Goal: Task Accomplishment & Management: Complete application form

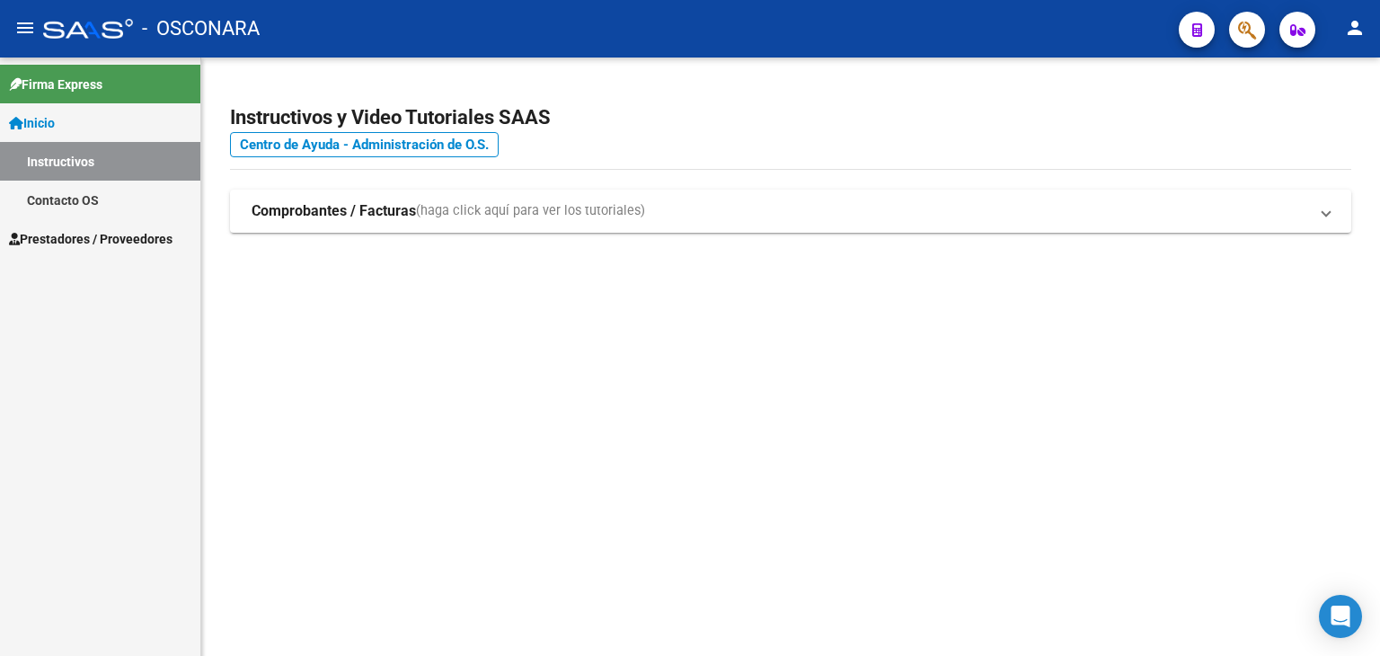
click at [514, 406] on mat-sidenav-content "Instructivos y Video Tutoriales SAAS Centro de Ayuda - Administración de O.S. C…" at bounding box center [790, 357] width 1179 height 598
click at [101, 242] on span "Prestadores / Proveedores" at bounding box center [91, 239] width 164 height 20
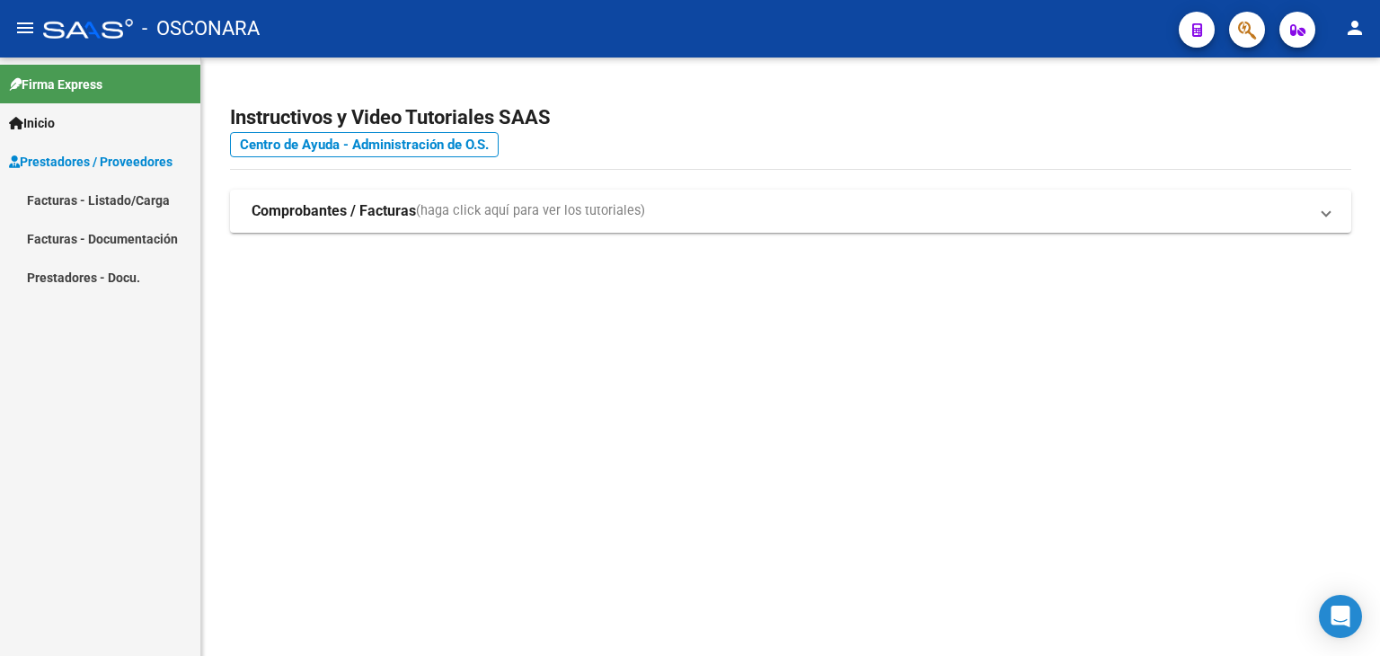
click at [102, 207] on link "Facturas - Listado/Carga" at bounding box center [100, 200] width 200 height 39
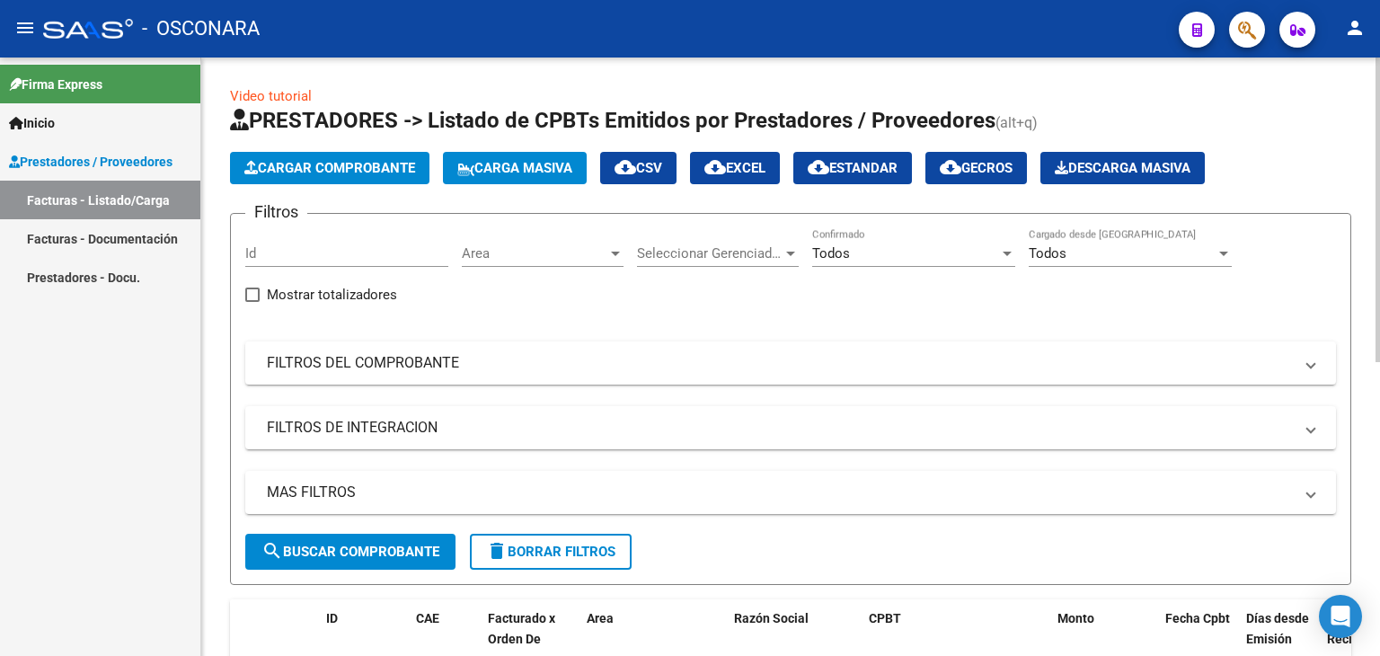
click at [308, 166] on span "Cargar Comprobante" at bounding box center [329, 168] width 171 height 16
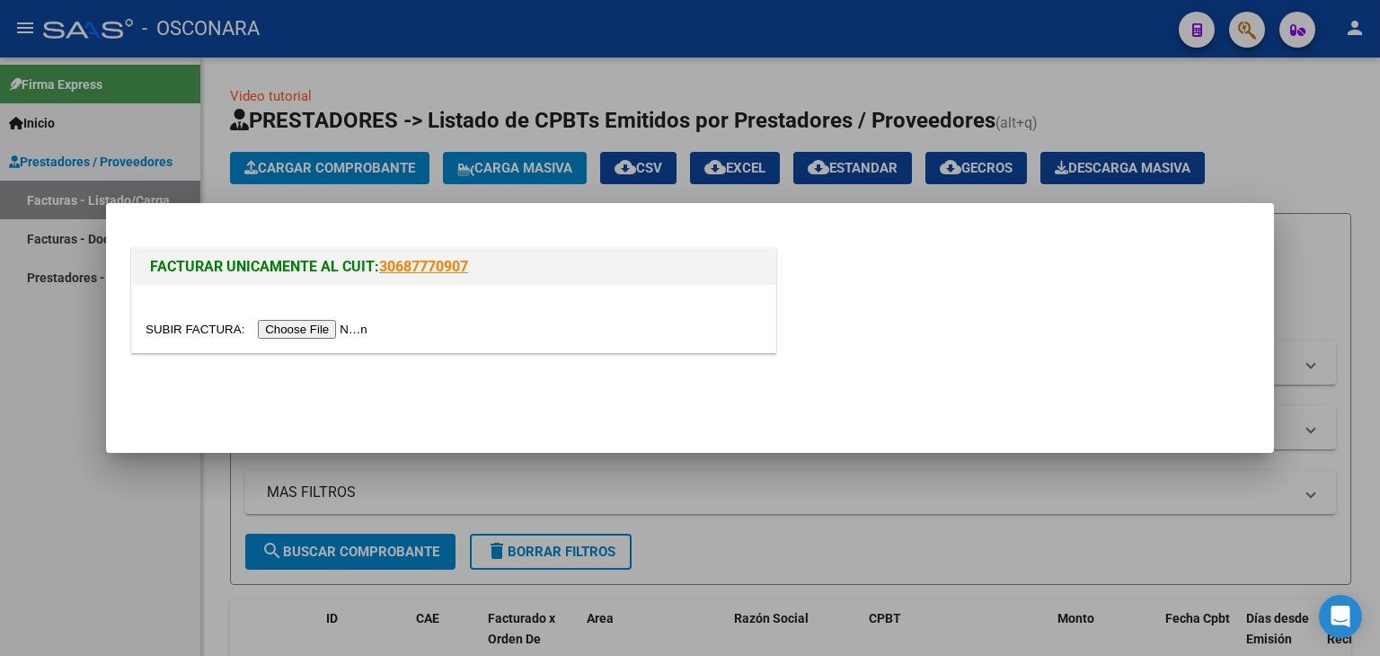
click at [327, 328] on input "file" at bounding box center [259, 329] width 227 height 19
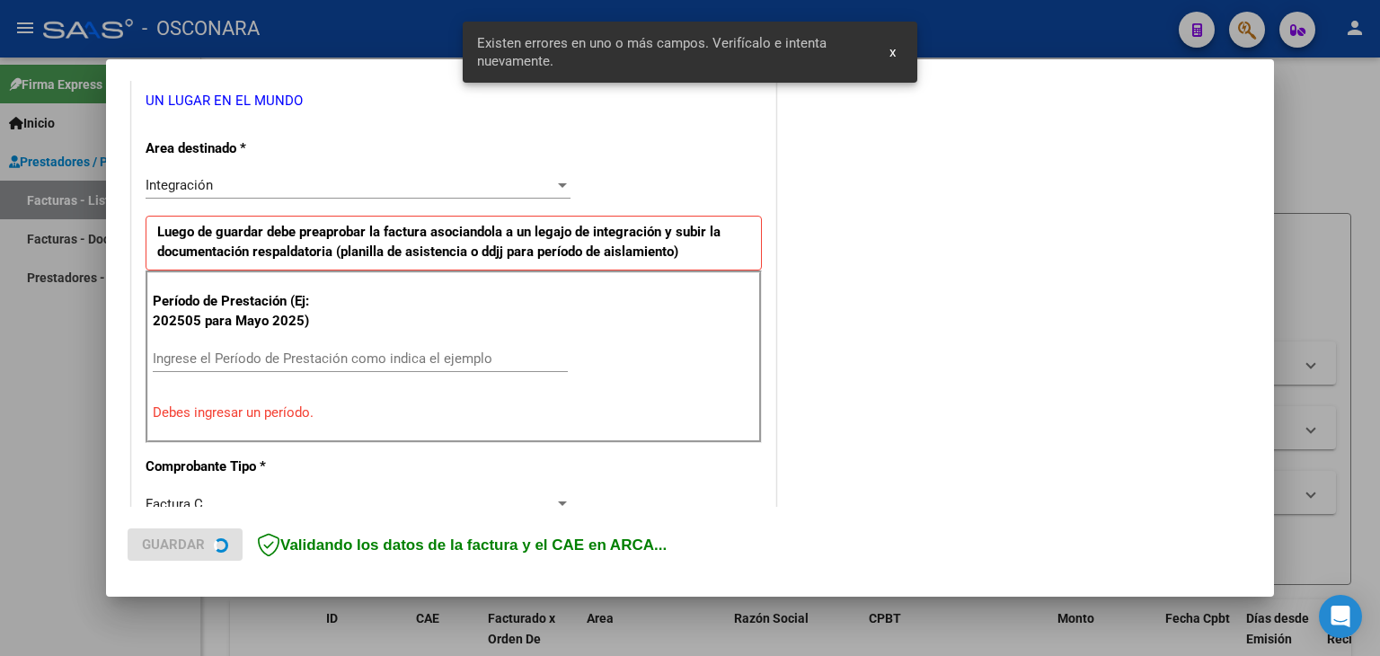
scroll to position [411, 0]
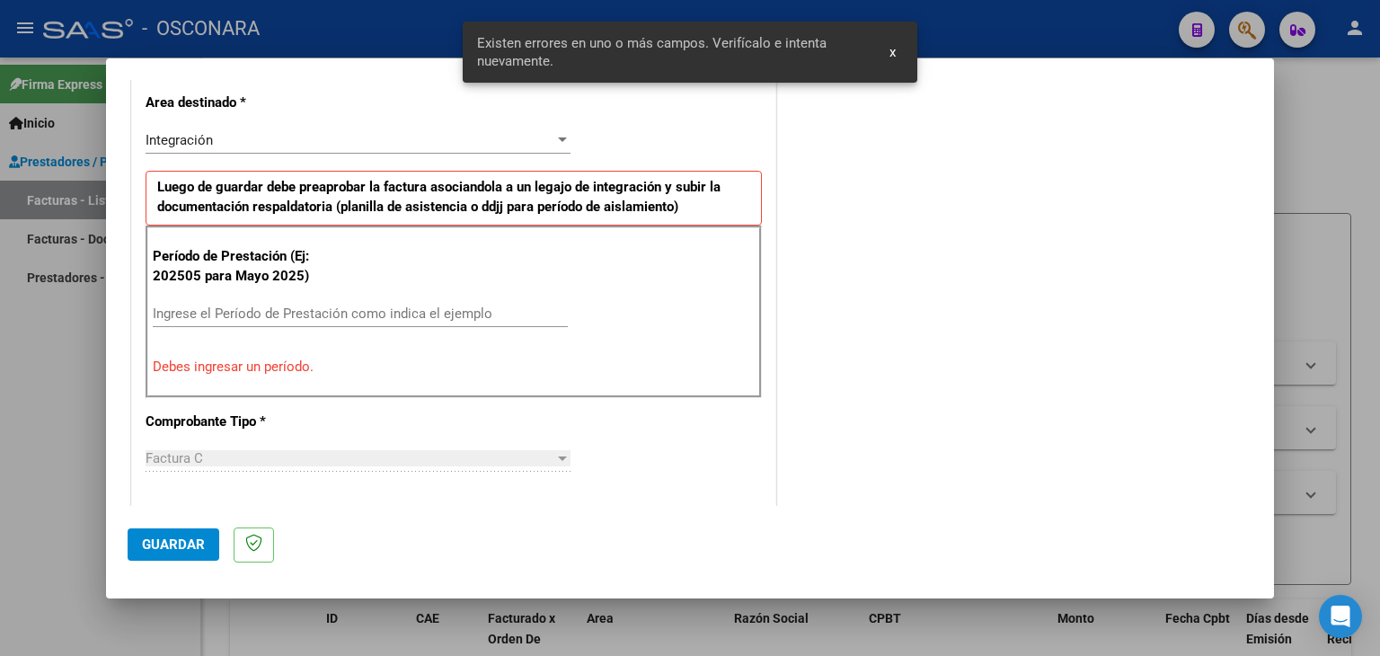
click at [379, 309] on input "Ingrese el Período de Prestación como indica el ejemplo" at bounding box center [360, 314] width 415 height 16
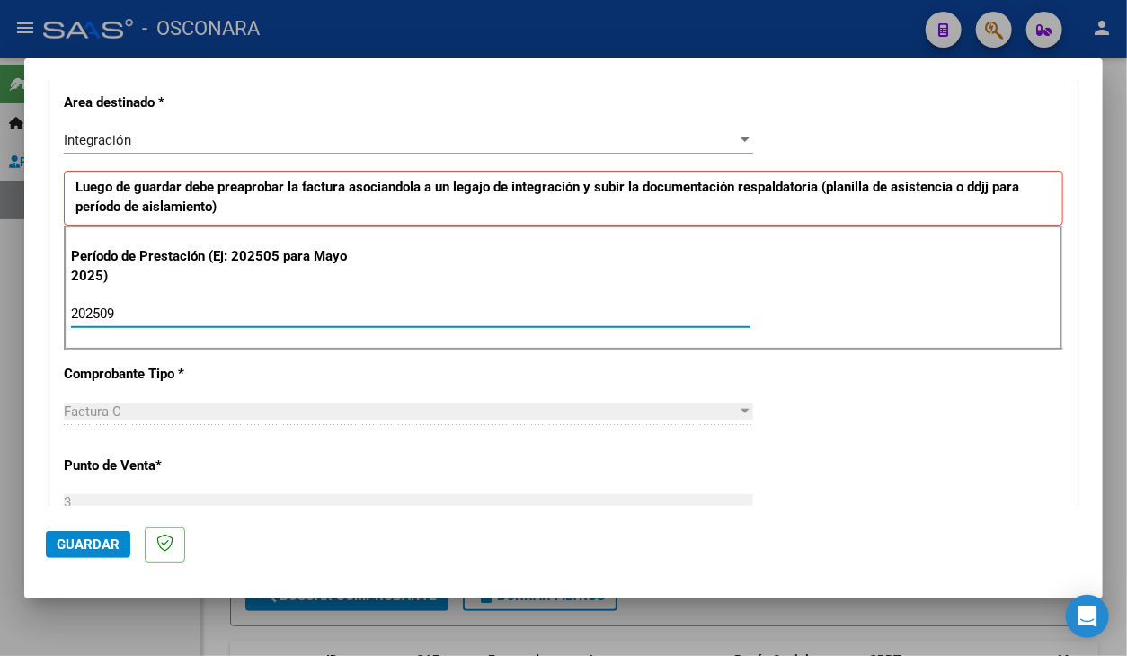
type input "202509"
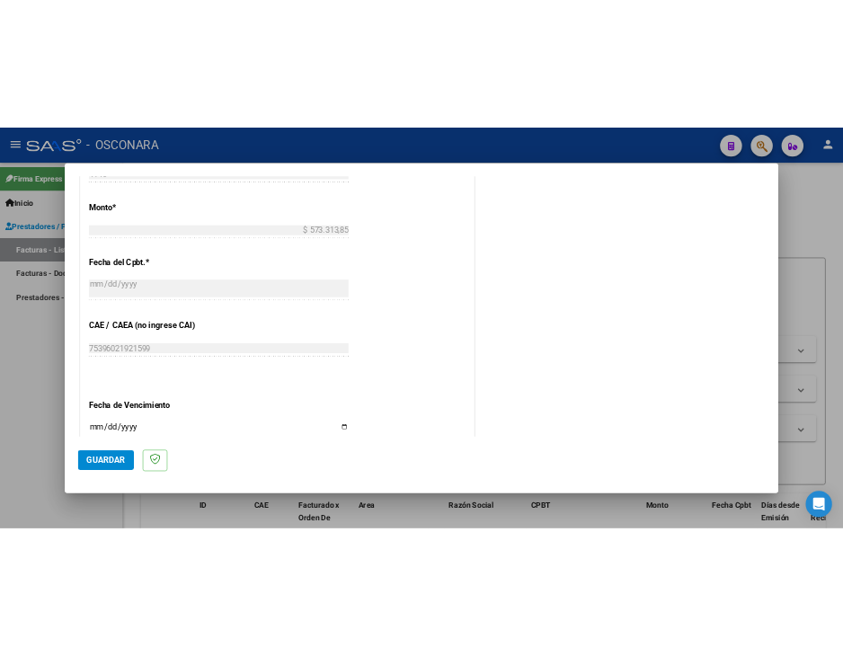
scroll to position [950, 0]
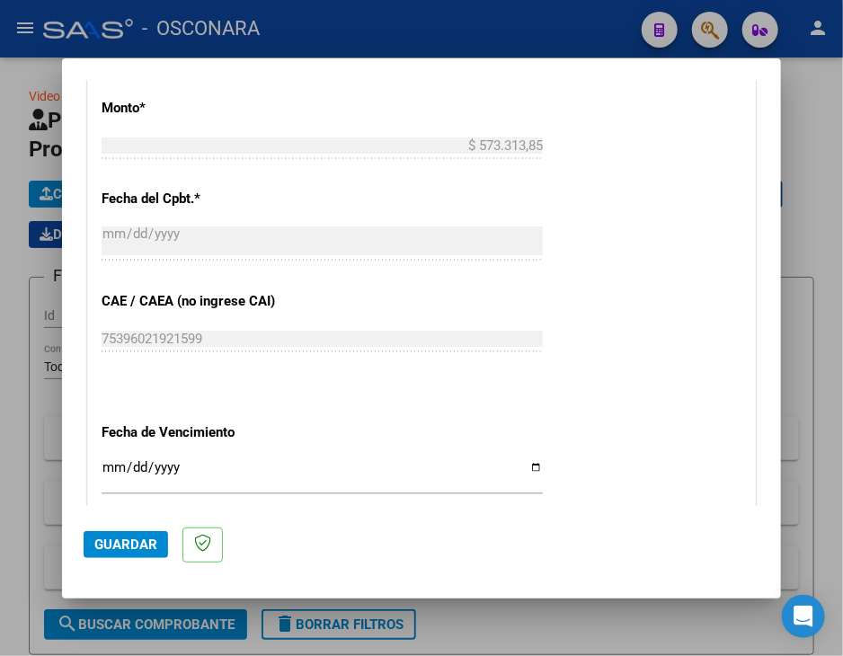
click at [528, 465] on input "Ingresar la fecha" at bounding box center [322, 474] width 441 height 29
type input "[DATE]"
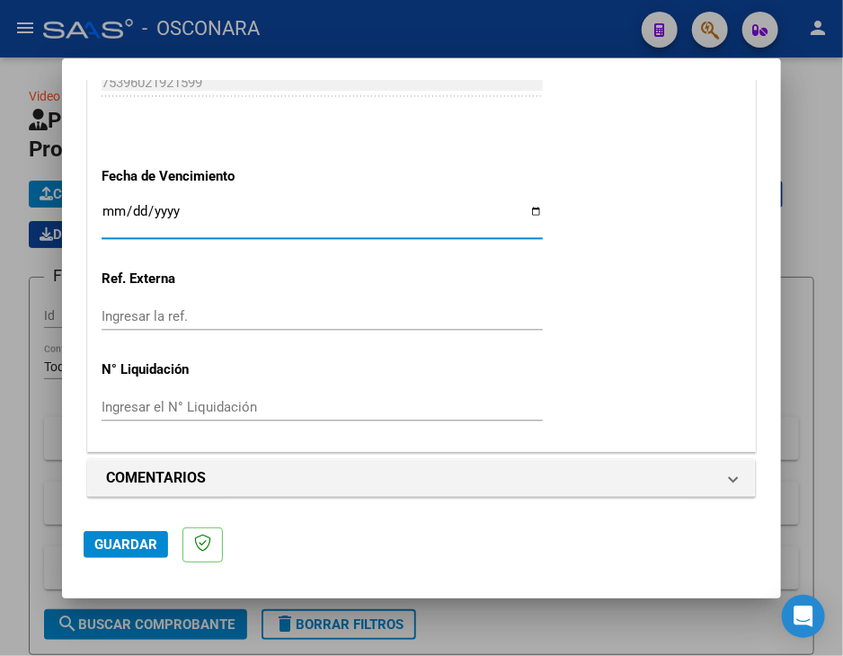
scroll to position [1208, 0]
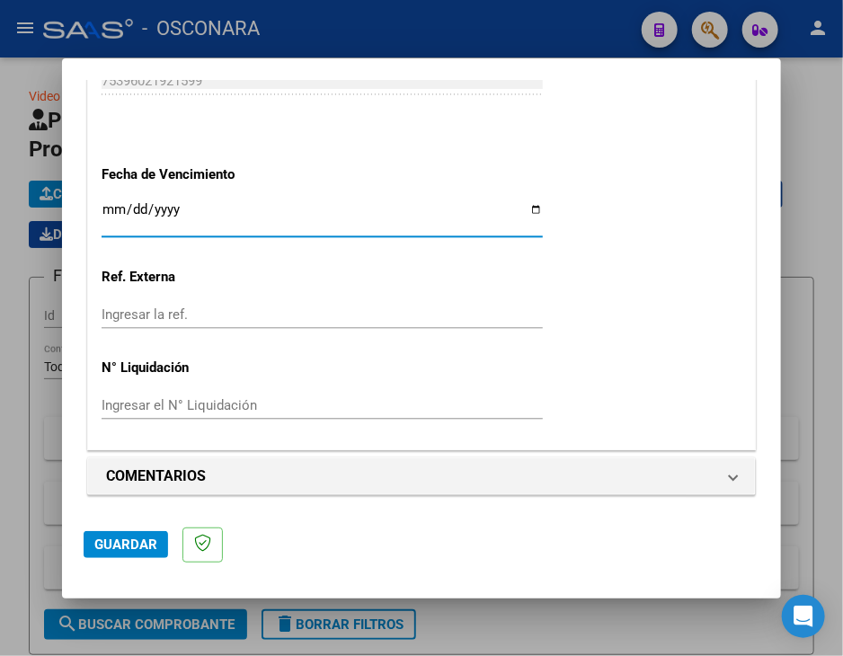
click at [127, 544] on span "Guardar" at bounding box center [125, 544] width 63 height 16
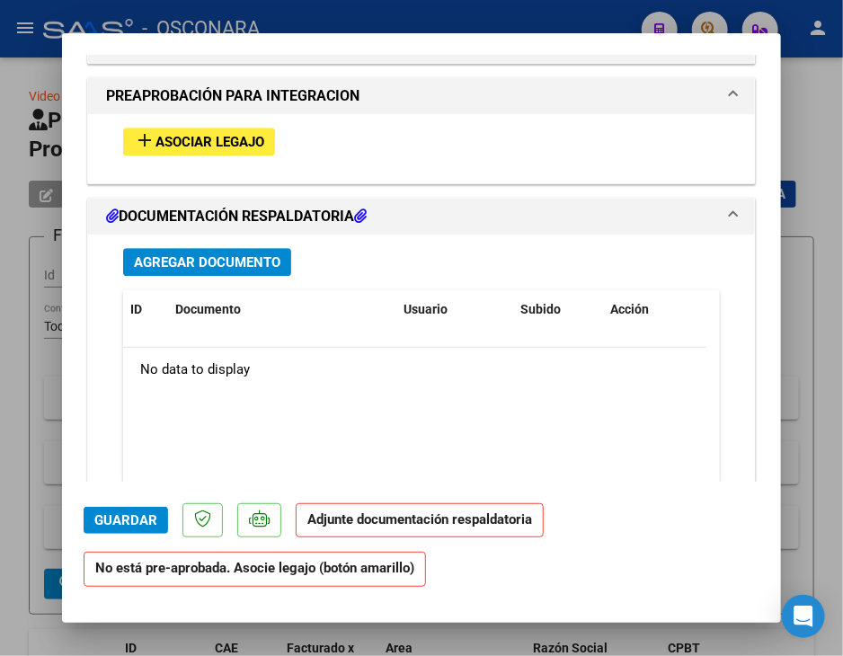
scroll to position [1595, 0]
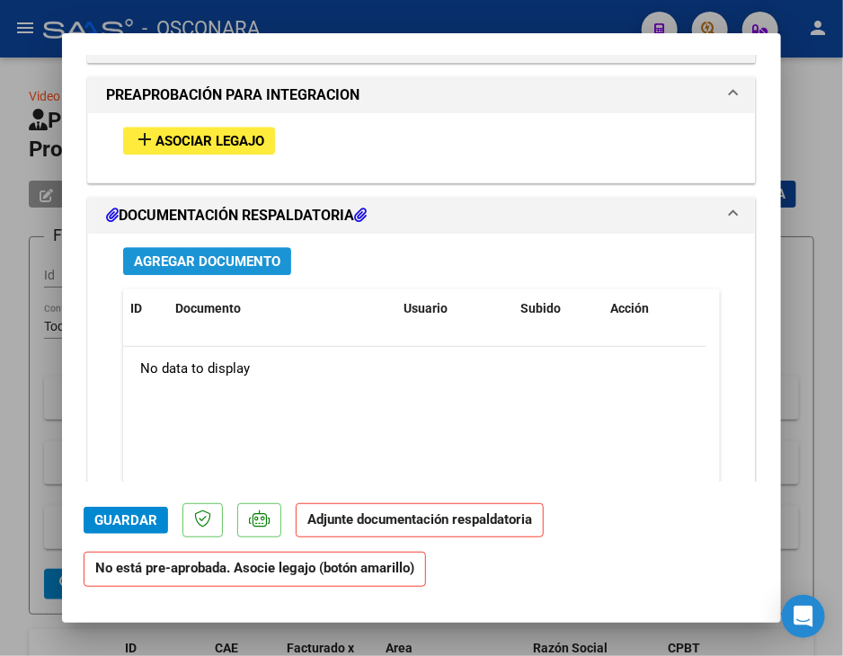
click at [237, 263] on span "Agregar Documento" at bounding box center [207, 261] width 146 height 16
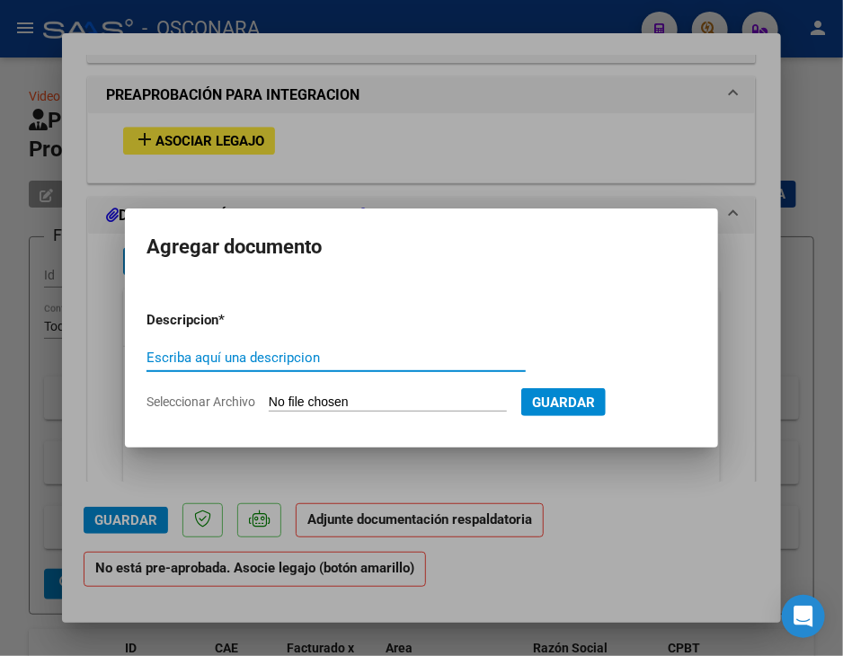
click at [288, 403] on input "Seleccionar Archivo" at bounding box center [388, 402] width 238 height 17
type input "C:\fakepath\MICCELLI [PERSON_NAME] CET SEPT FC 4146.pdf"
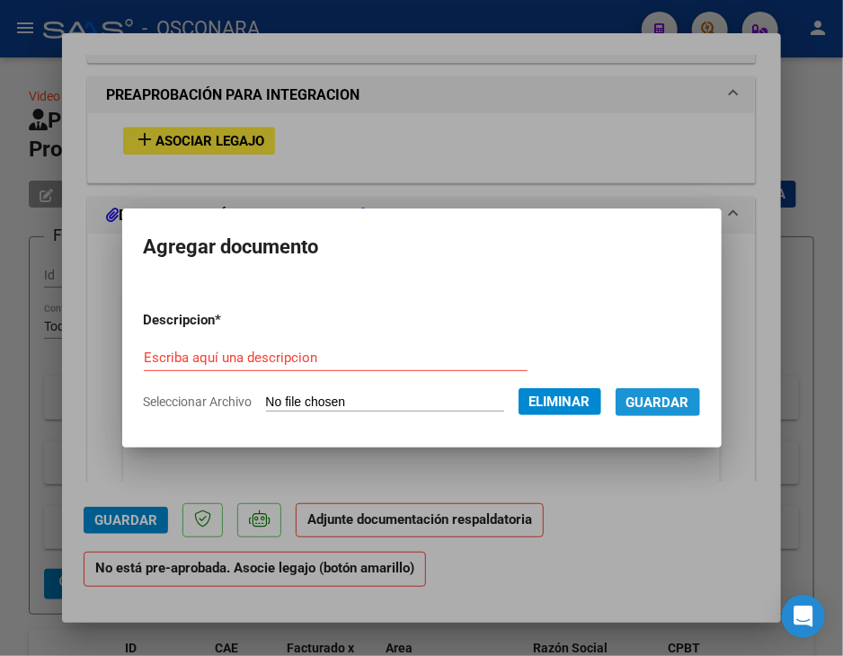
click at [660, 398] on span "Guardar" at bounding box center [657, 402] width 63 height 16
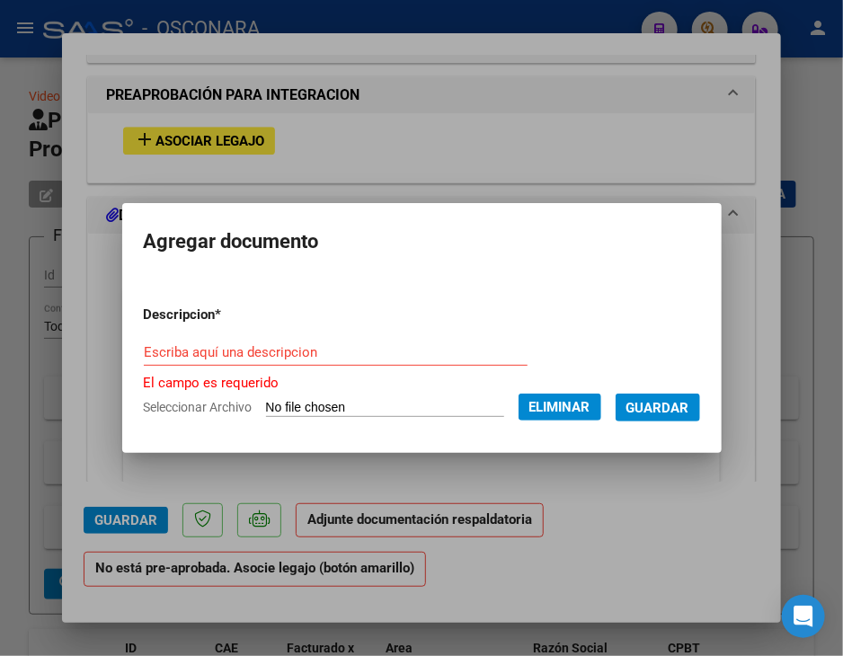
click at [255, 353] on input "Escriba aquí una descripcion" at bounding box center [336, 352] width 384 height 16
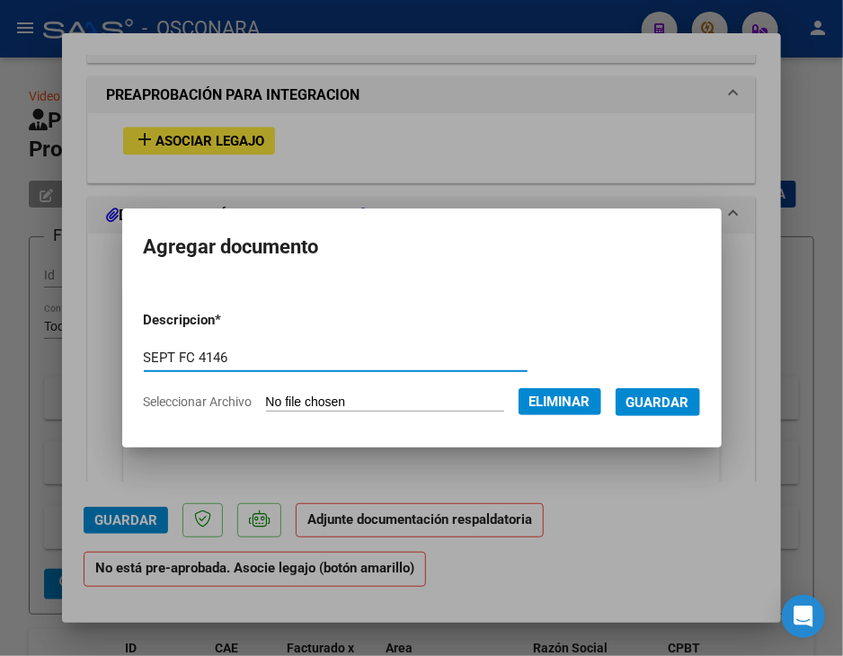
type input "SEPT FC 4146"
click at [689, 397] on span "Guardar" at bounding box center [657, 402] width 63 height 16
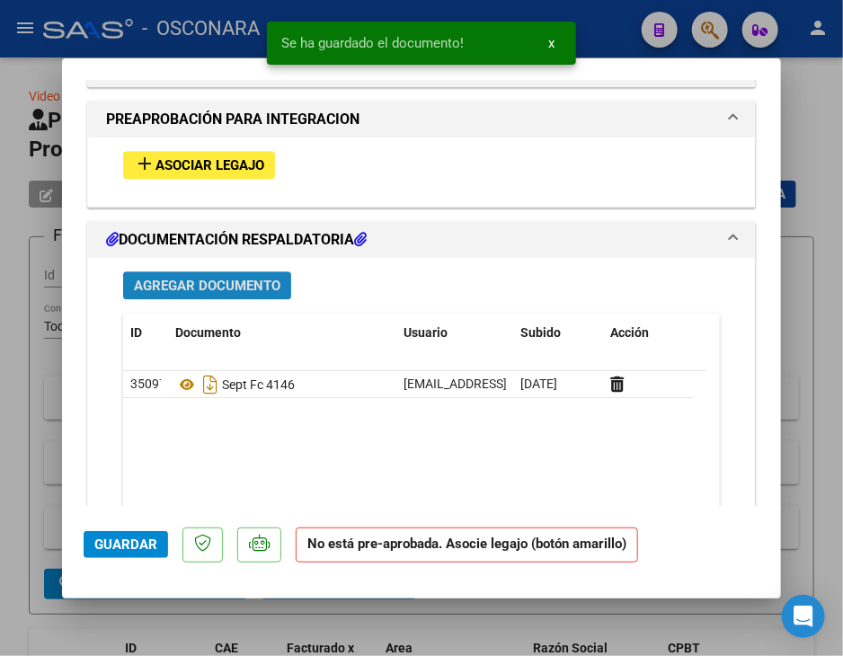
click at [253, 288] on span "Agregar Documento" at bounding box center [207, 286] width 146 height 16
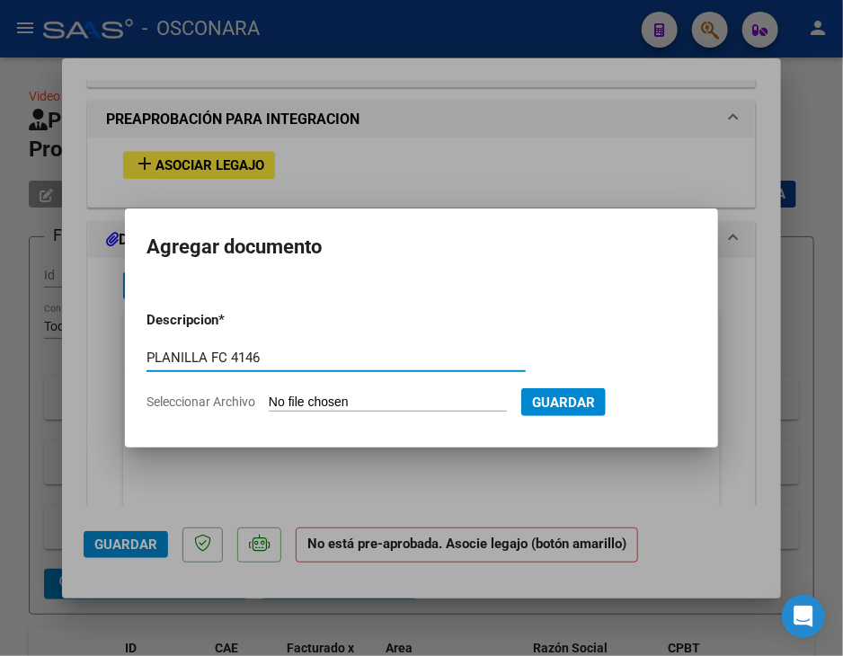
type input "PLANILLA FC 4146"
click at [237, 399] on span "Seleccionar Archivo" at bounding box center [200, 401] width 109 height 14
click at [269, 399] on input "Seleccionar Archivo" at bounding box center [388, 402] width 238 height 17
type input "C:\fakepath\MICCELLI [PERSON_NAME] CET SEPT PL.jpeg"
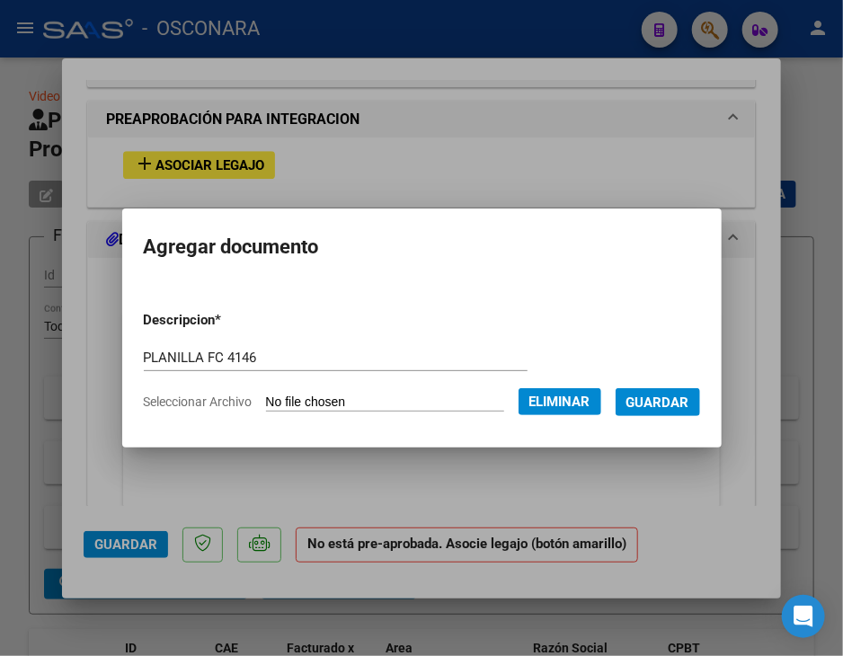
click at [658, 404] on span "Guardar" at bounding box center [657, 402] width 63 height 16
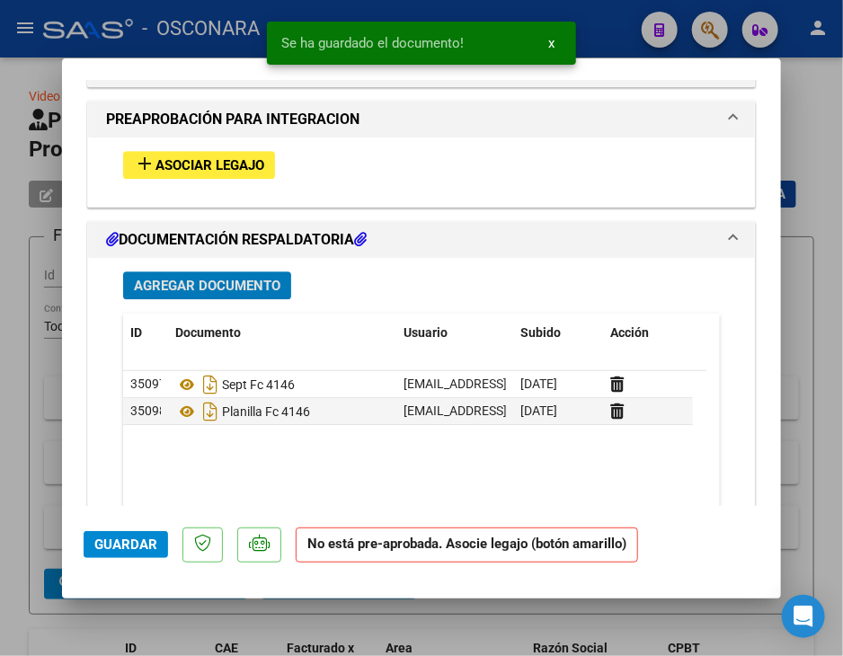
click at [225, 166] on span "Asociar Legajo" at bounding box center [209, 165] width 109 height 16
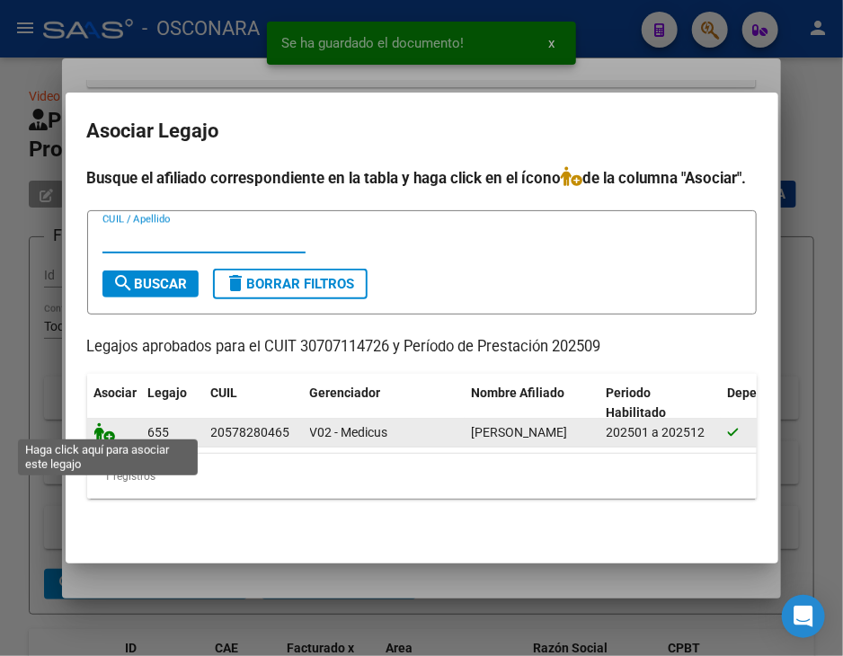
click at [108, 423] on icon at bounding box center [105, 432] width 22 height 20
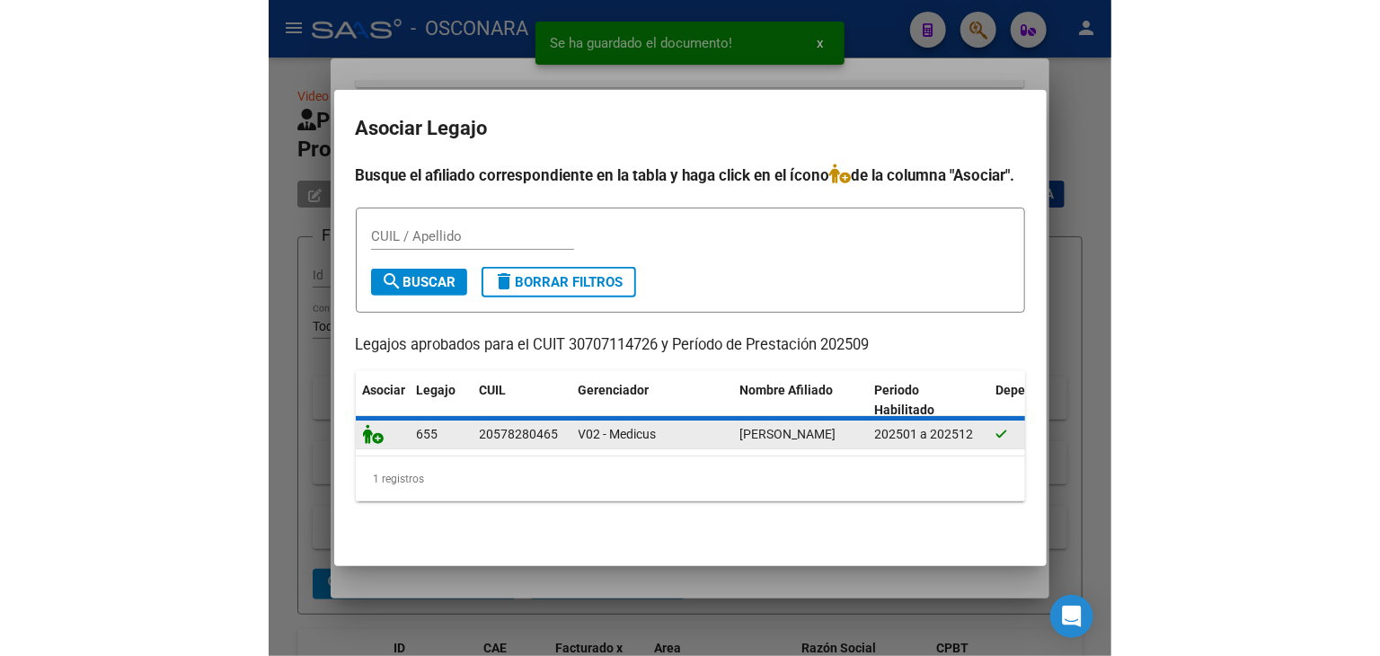
scroll to position [1643, 0]
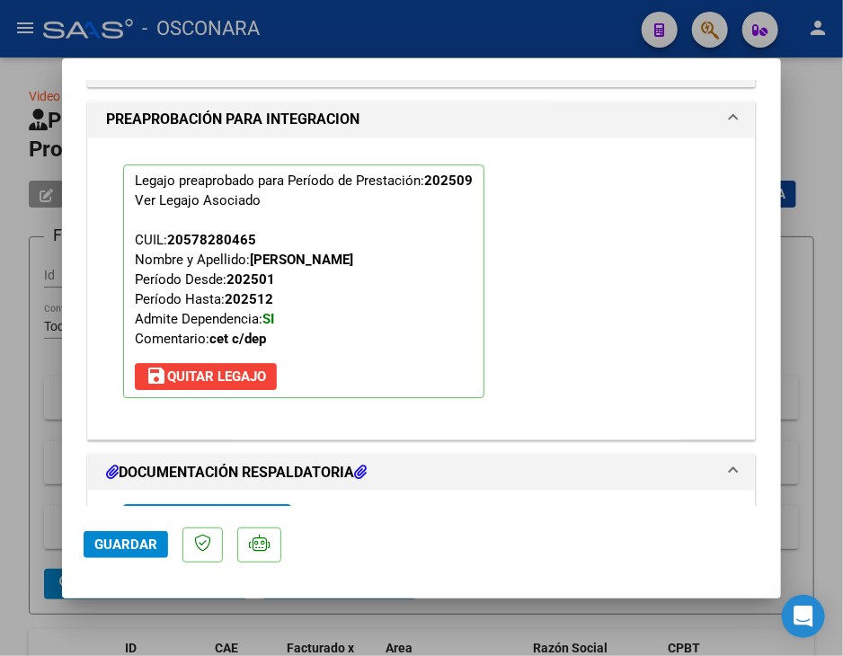
click at [124, 543] on span "Guardar" at bounding box center [125, 544] width 63 height 16
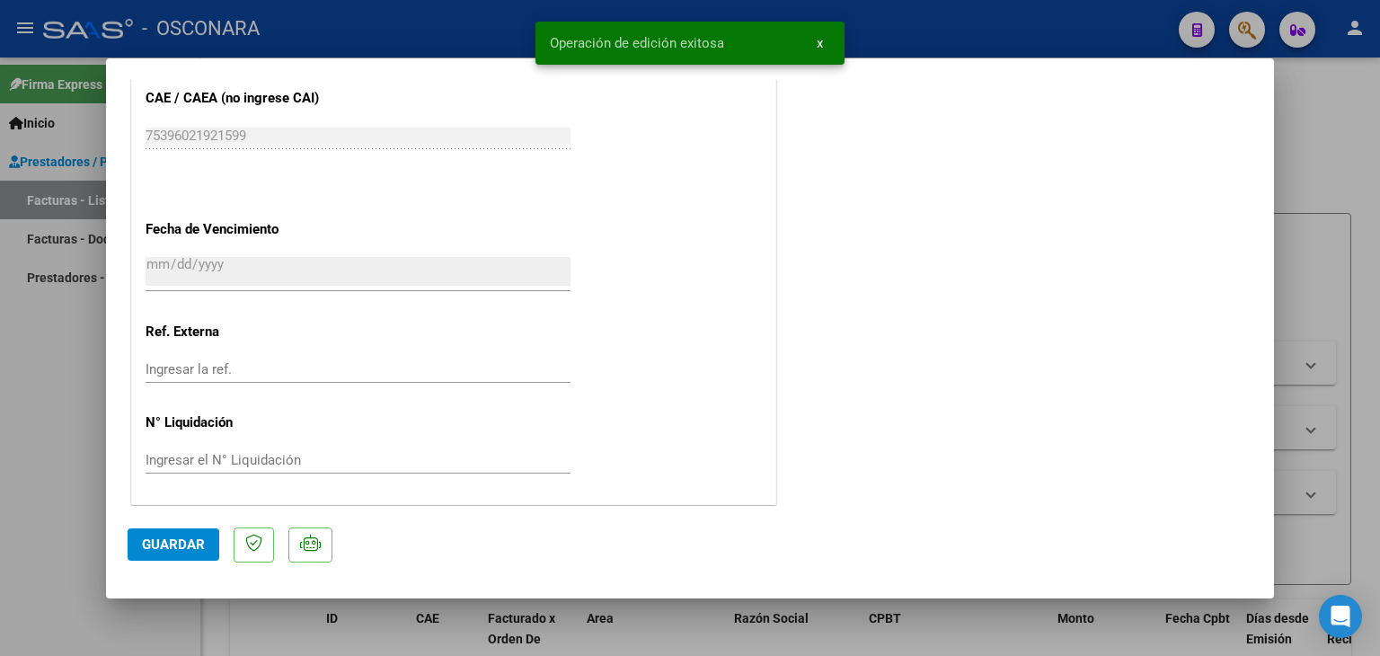
click at [75, 420] on div at bounding box center [690, 328] width 1380 height 656
type input "$ 0,00"
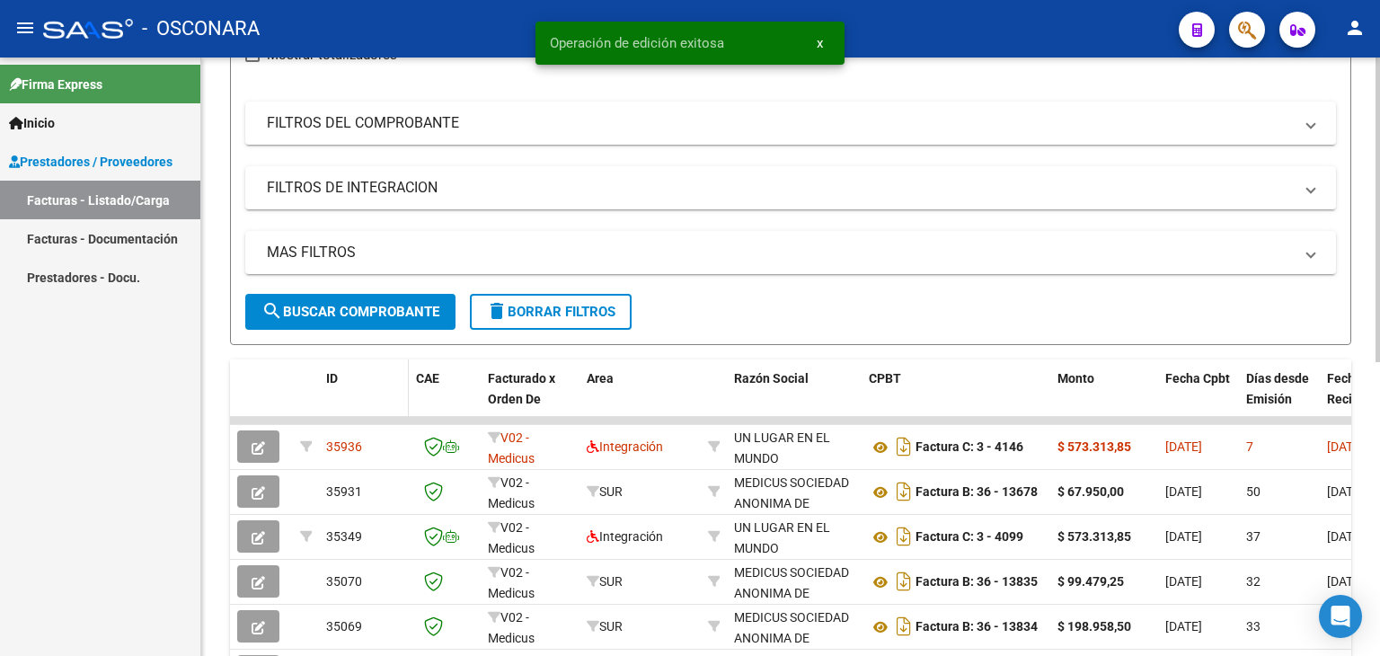
scroll to position [247, 0]
